Goal: Navigation & Orientation: Find specific page/section

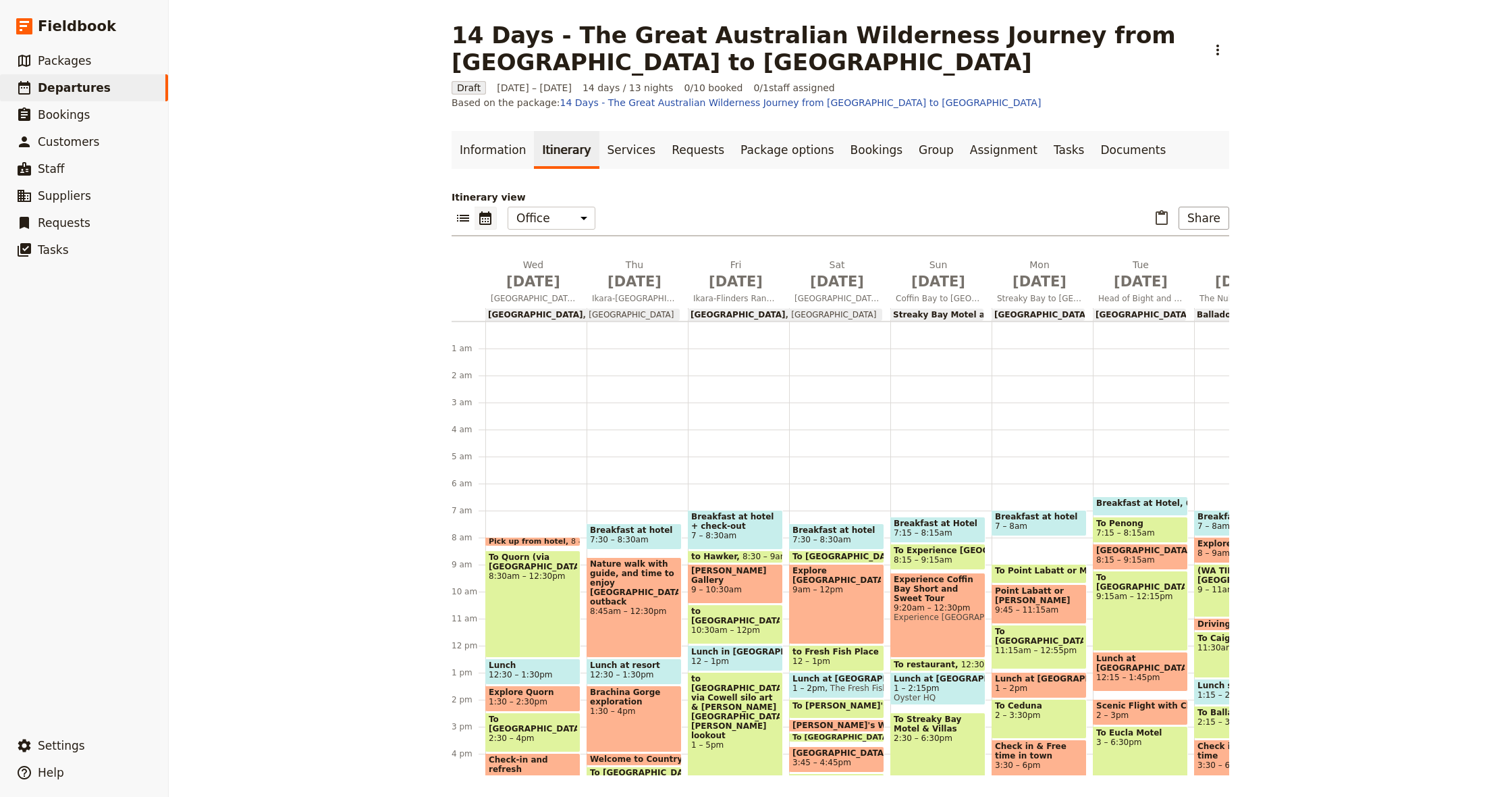
scroll to position [135, 0]
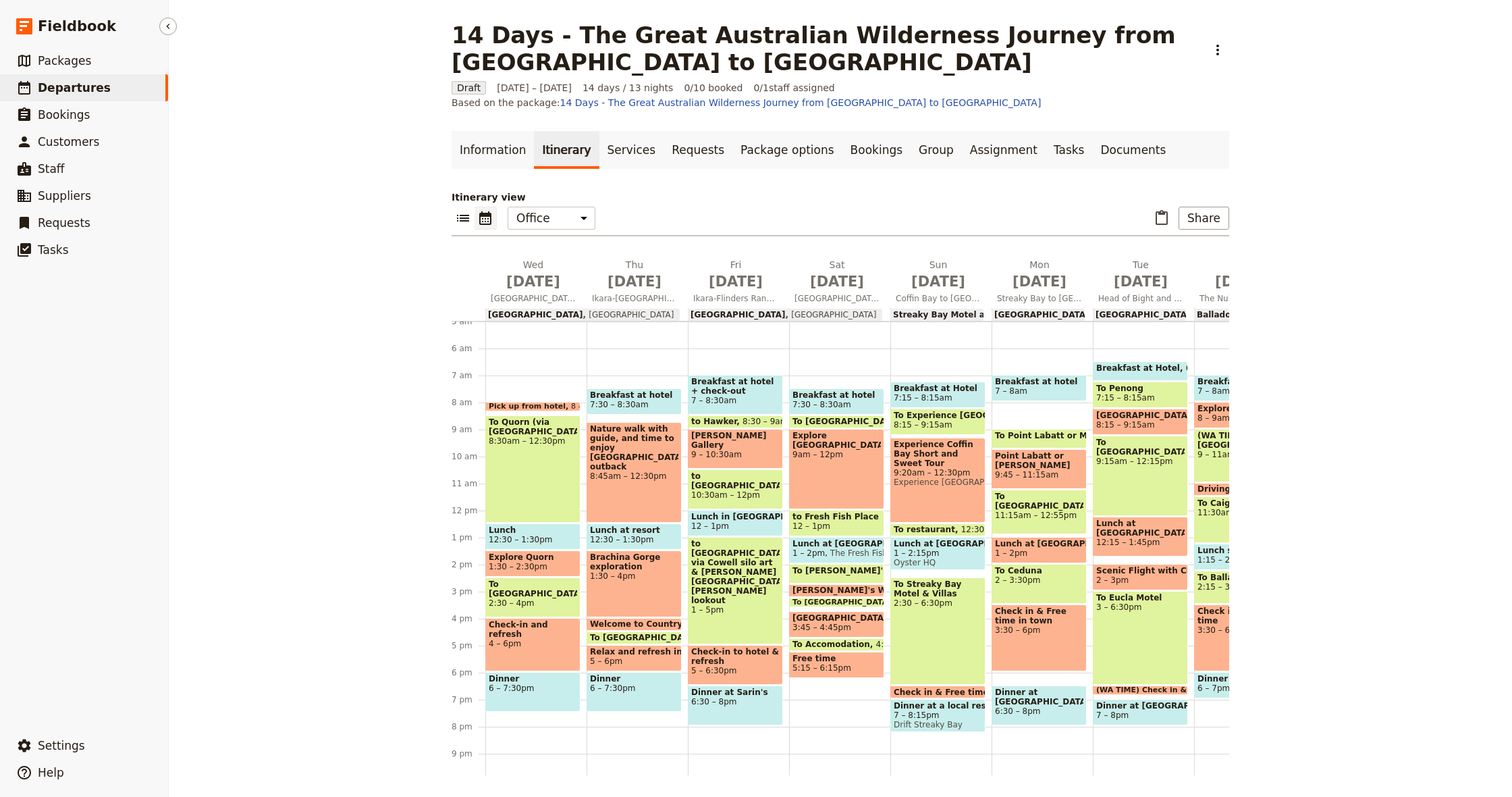
click at [81, 93] on span "Departures" at bounding box center [75, 87] width 73 height 14
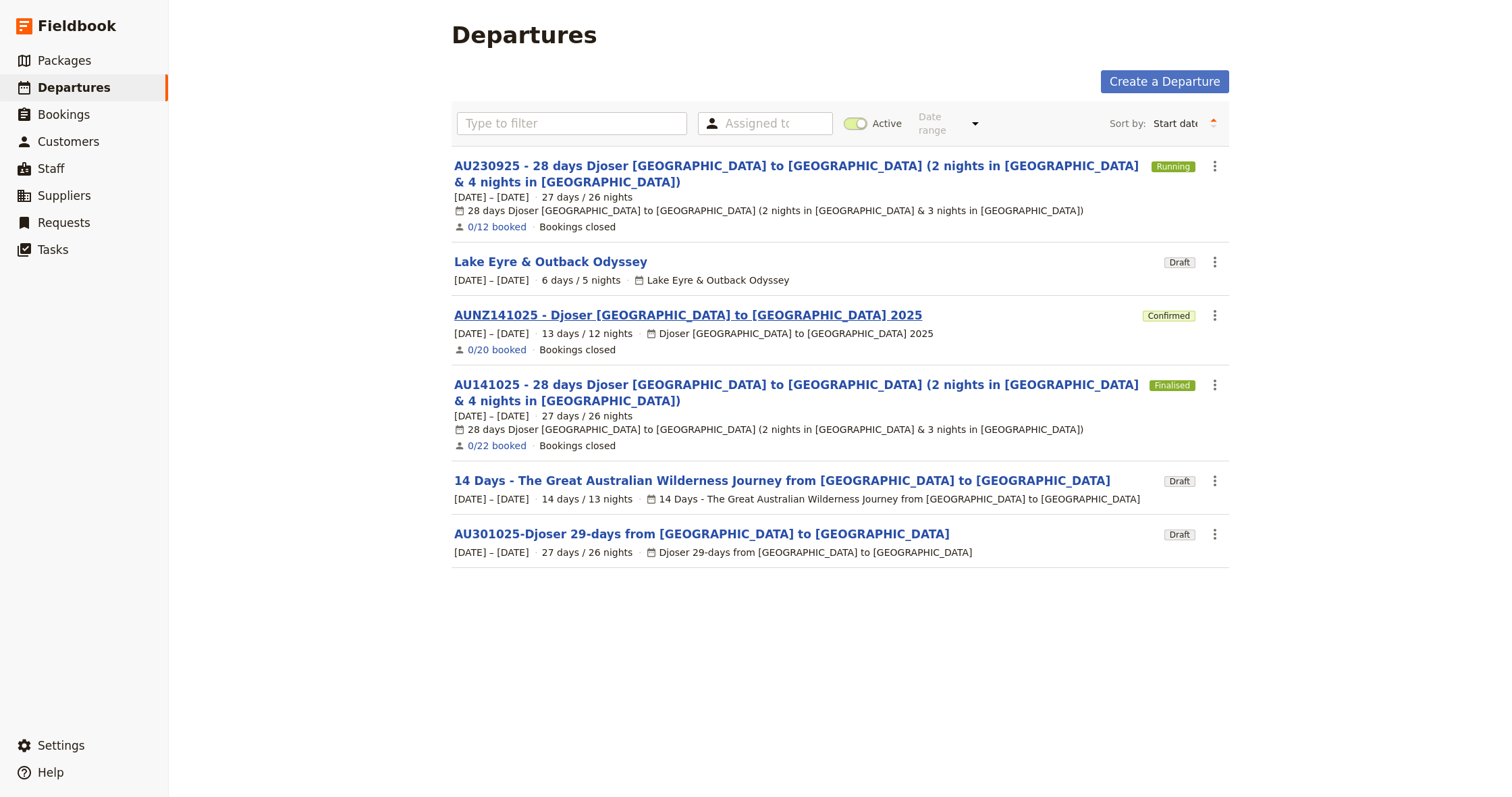
click at [585, 307] on link "AUNZ141025 - Djoser [GEOGRAPHIC_DATA] to [GEOGRAPHIC_DATA] 2025" at bounding box center [688, 315] width 468 height 16
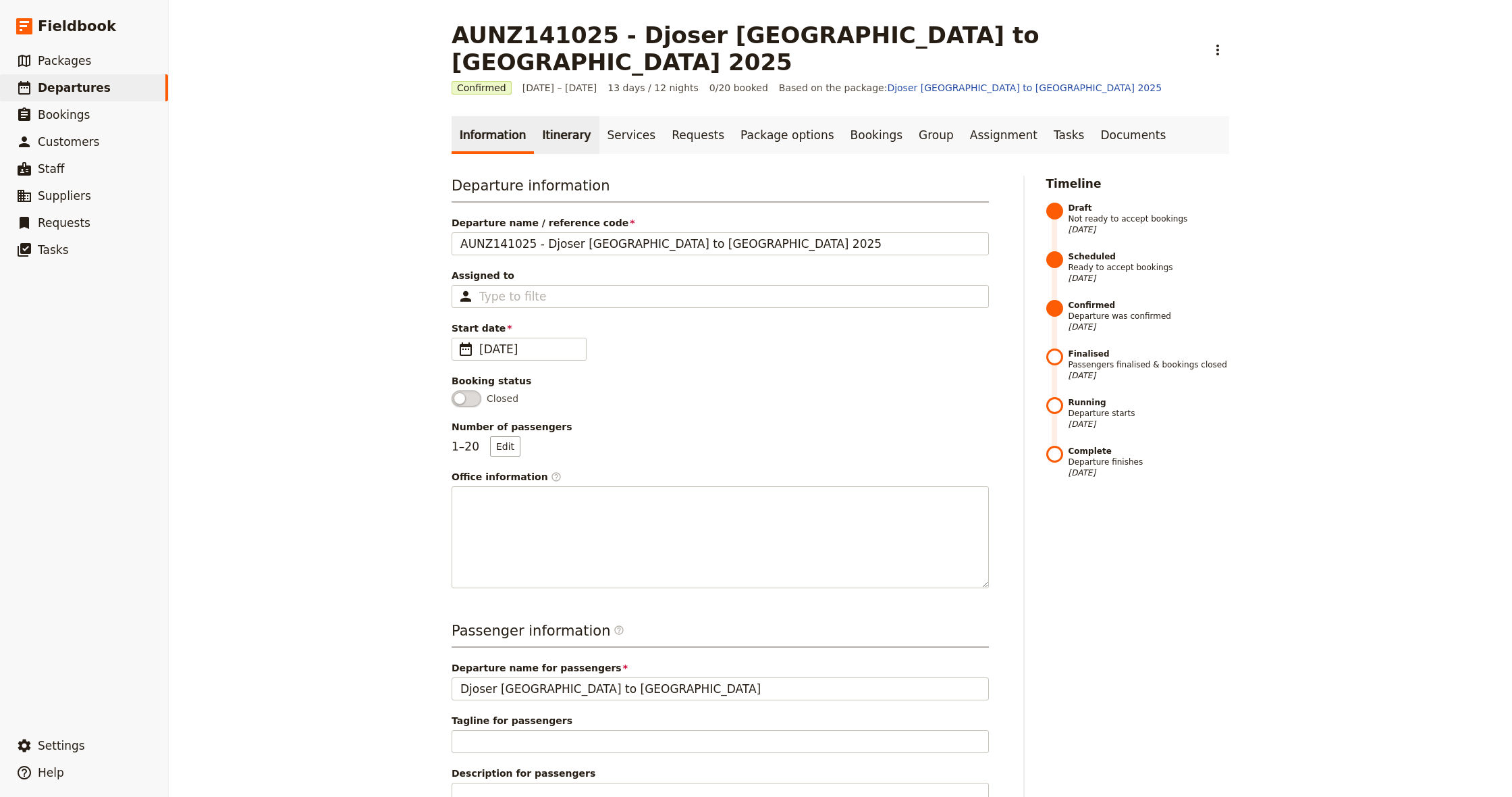
drag, startPoint x: 557, startPoint y: 113, endPoint x: 556, endPoint y: 121, distance: 8.1
click at [557, 116] on link "Itinerary" at bounding box center [566, 135] width 64 height 38
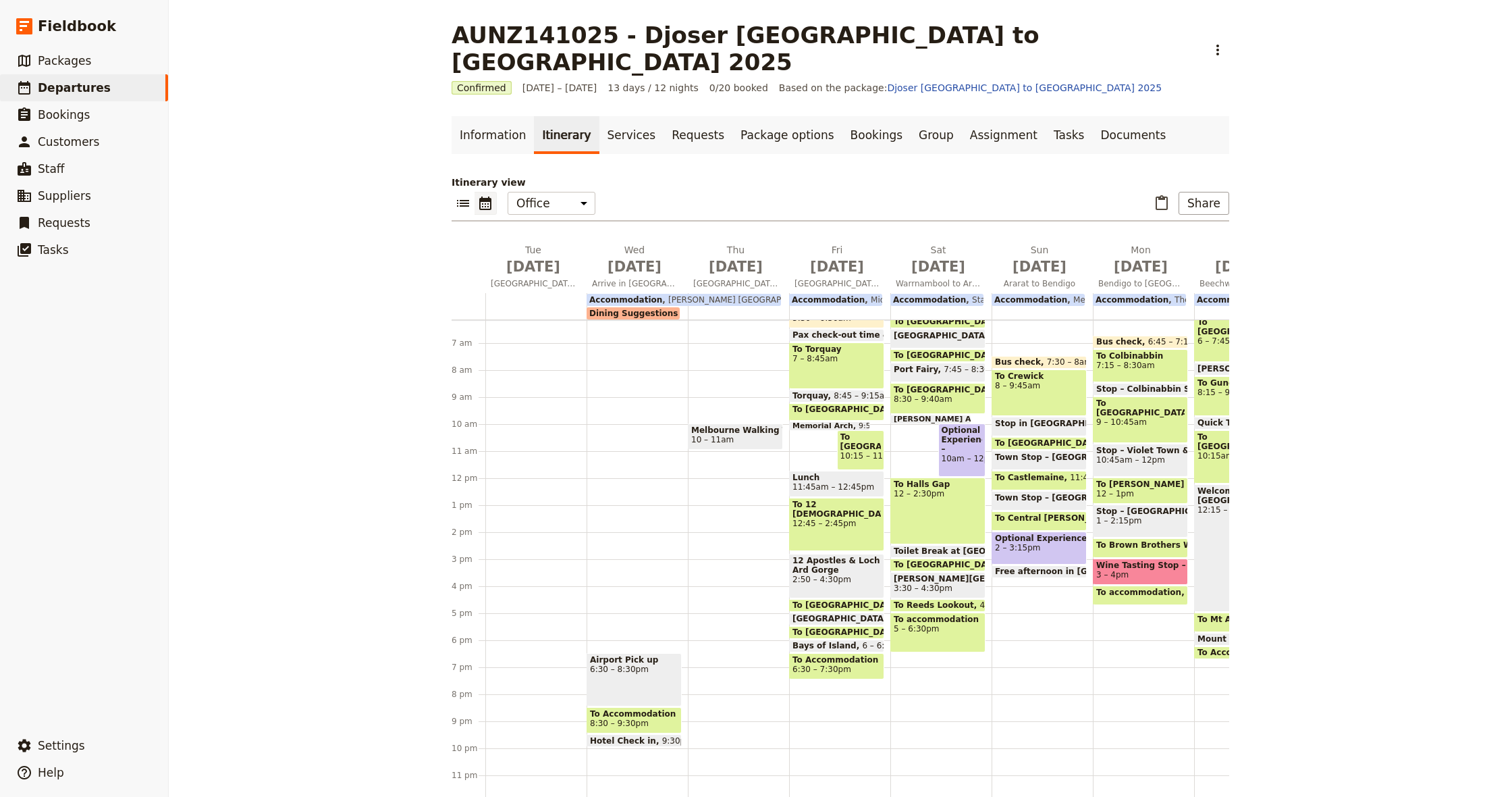
scroll to position [166, 0]
click at [76, 87] on span "Departures" at bounding box center [75, 87] width 73 height 14
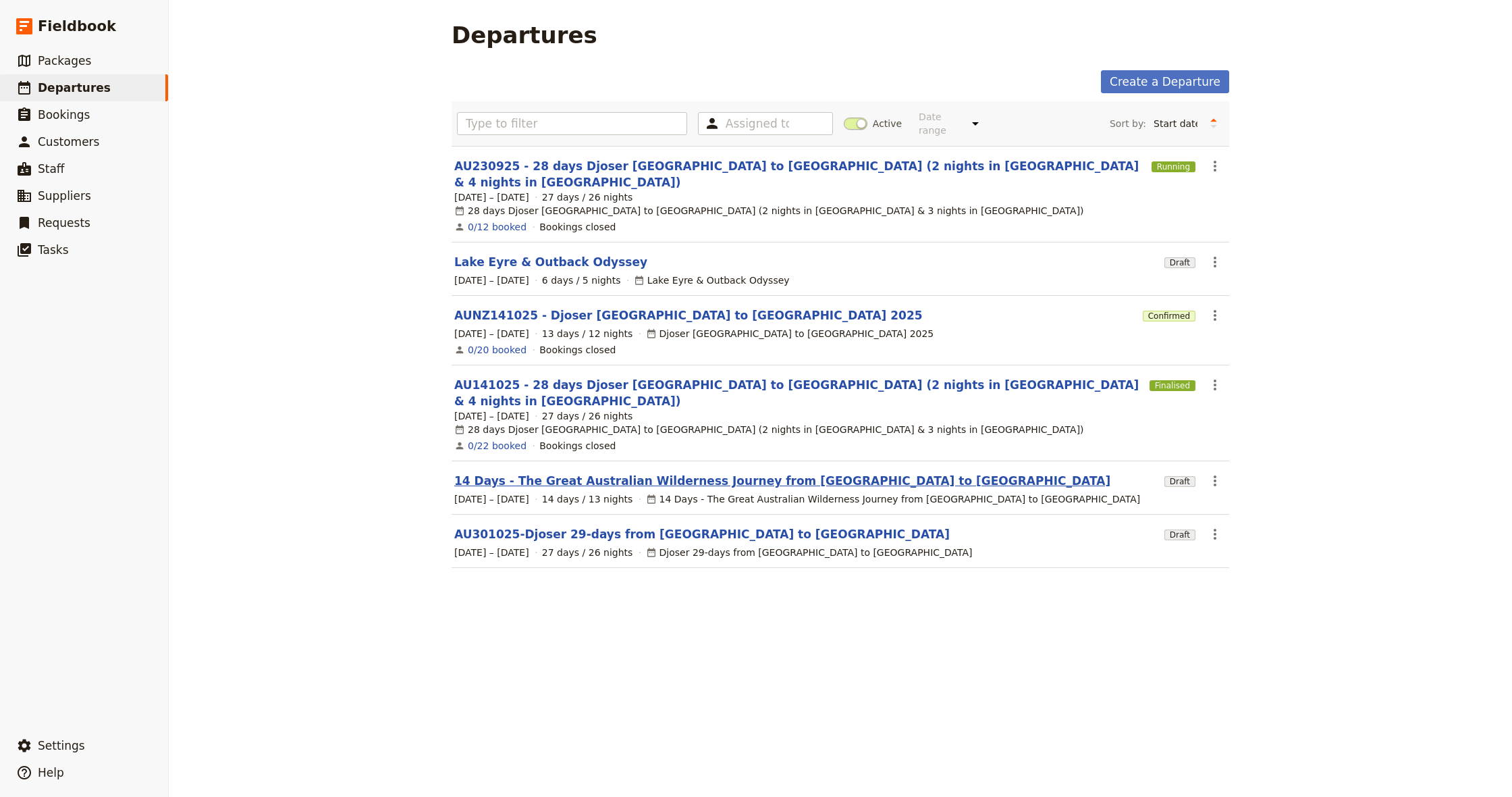
click at [680, 473] on link "14 Days - The Great Australian Wilderness Journey from [GEOGRAPHIC_DATA] to [GE…" at bounding box center [781, 480] width 656 height 16
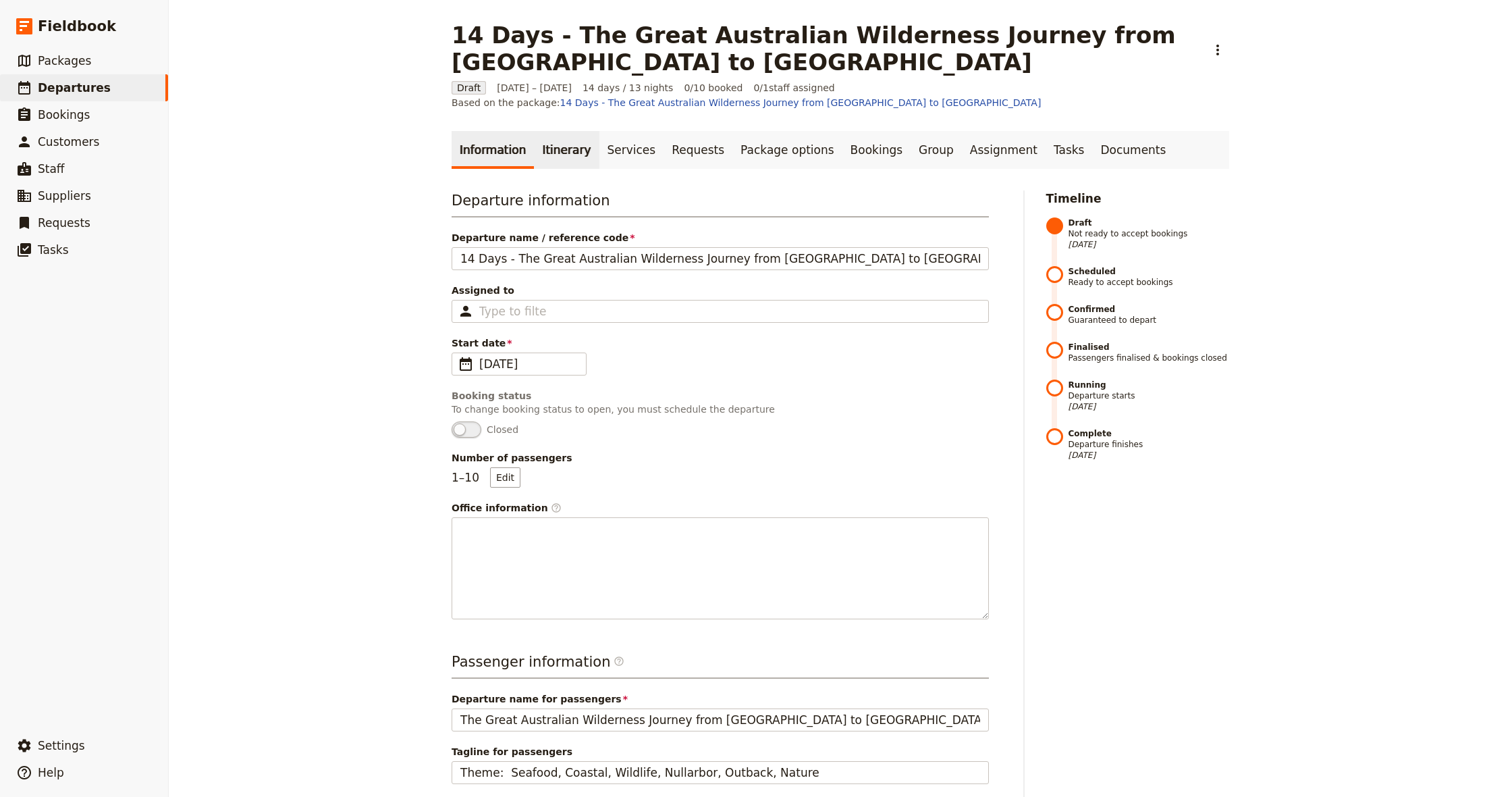
click at [545, 142] on link "Itinerary" at bounding box center [566, 149] width 64 height 38
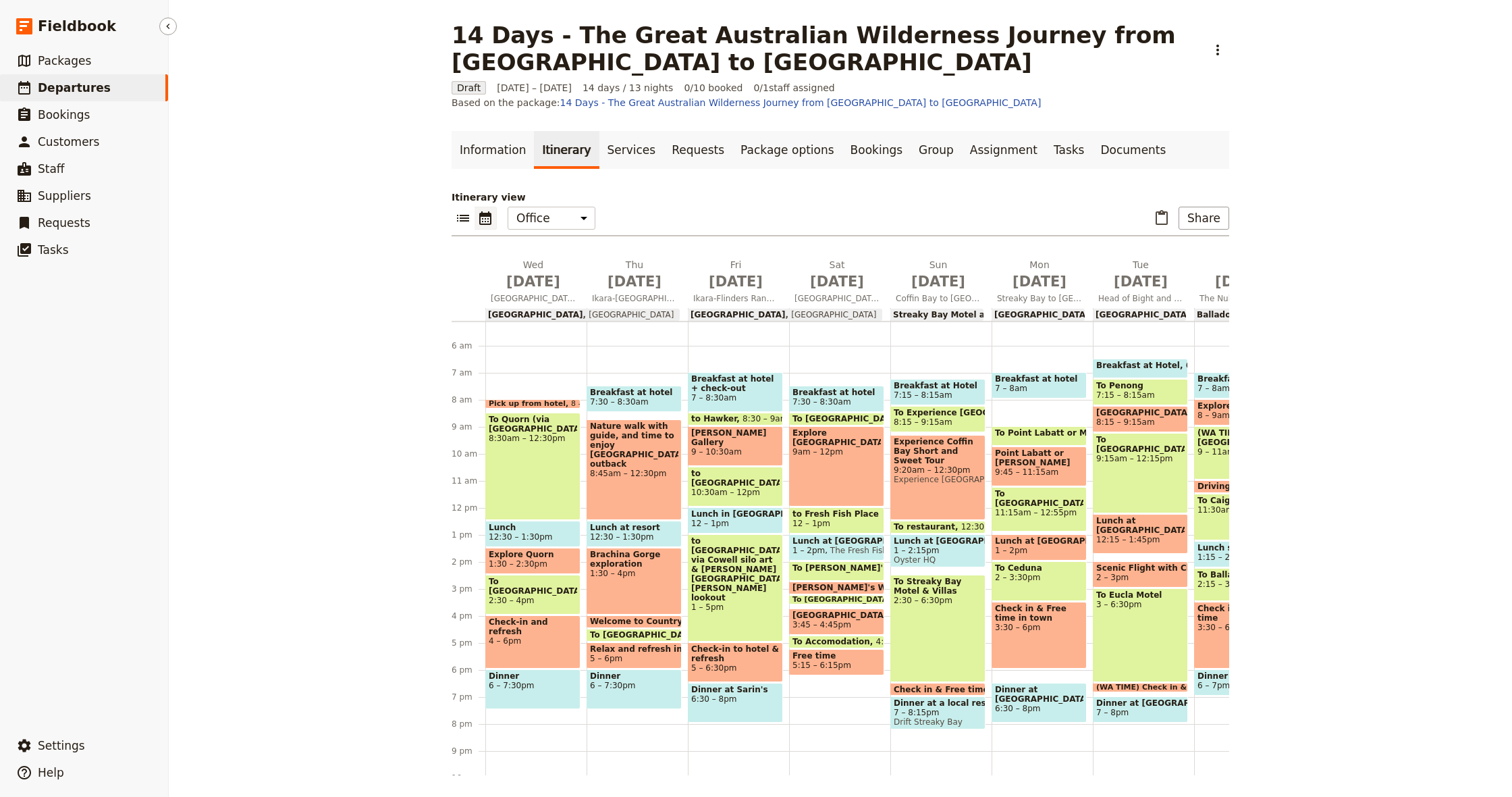
click at [86, 92] on span "Departures" at bounding box center [75, 87] width 73 height 14
